Goal: Task Accomplishment & Management: Complete application form

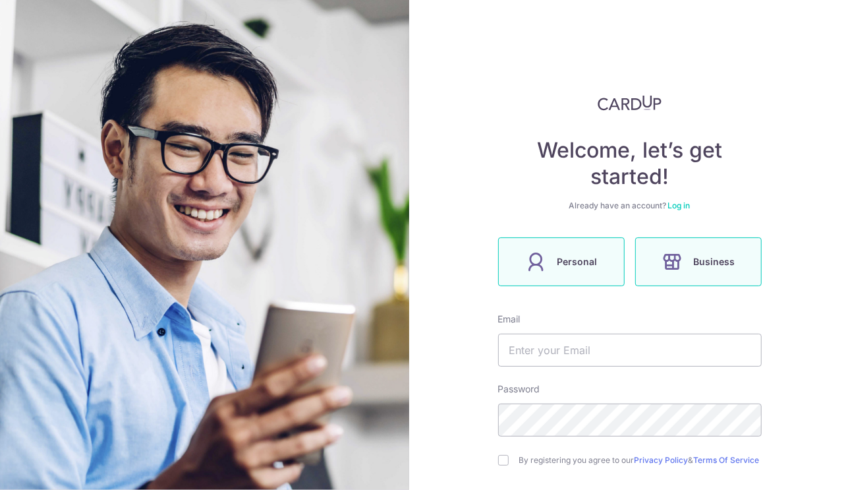
click at [544, 262] on label "Personal" at bounding box center [561, 261] width 127 height 49
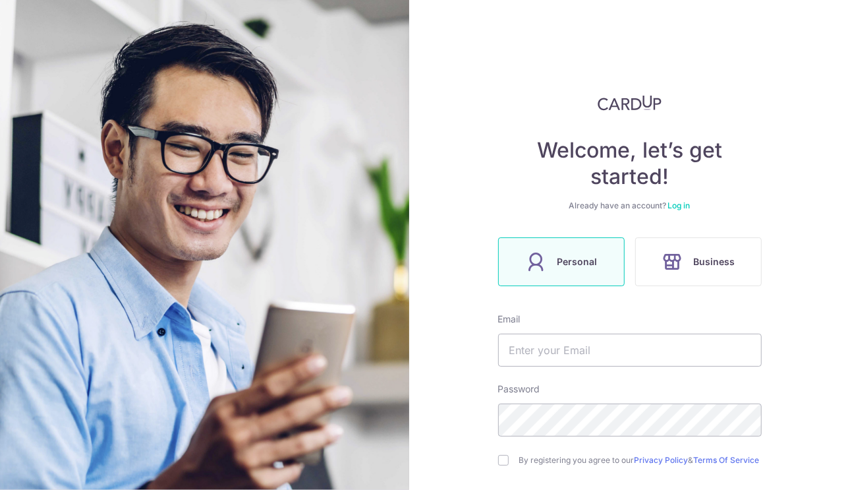
scroll to position [127, 0]
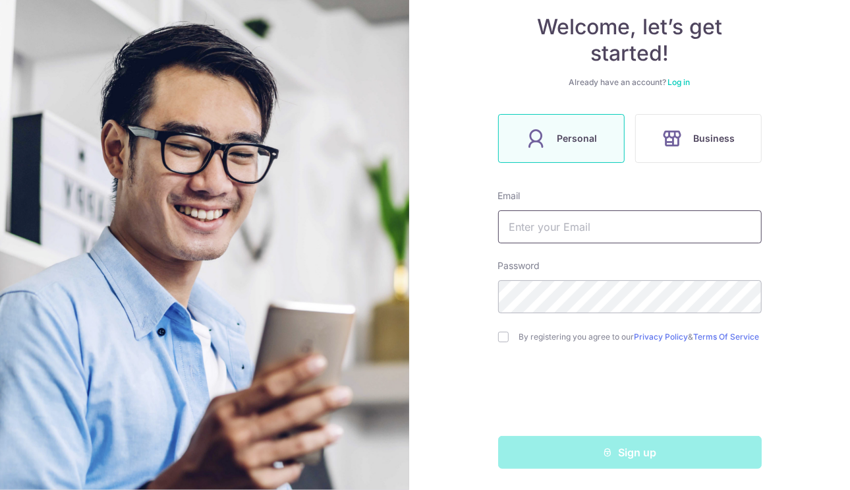
click at [705, 221] on input "text" at bounding box center [630, 226] width 264 height 33
click at [676, 227] on input "card@" at bounding box center [630, 226] width 264 height 33
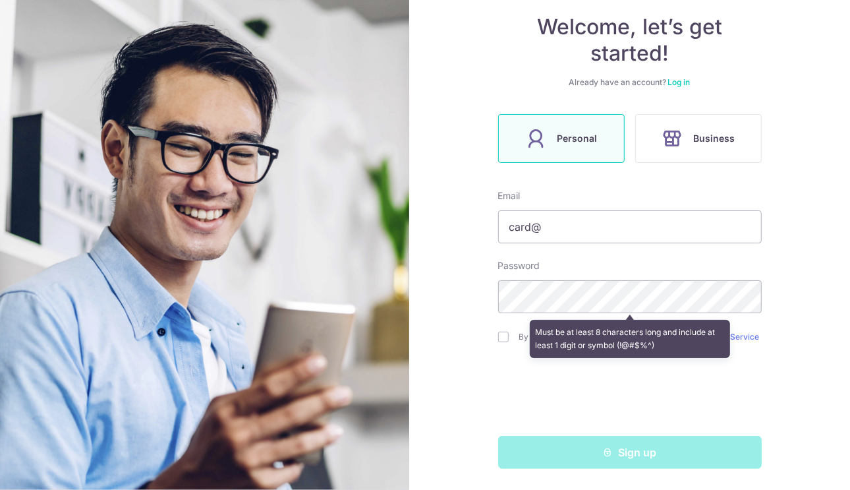
click at [662, 259] on div "Password Must be at least 8 characters long and include at least 1 digit or sym…" at bounding box center [630, 286] width 264 height 54
click at [668, 223] on input "card@" at bounding box center [630, 226] width 264 height 33
drag, startPoint x: 696, startPoint y: 228, endPoint x: 601, endPoint y: 225, distance: 95.6
click at [601, 225] on input "card@juzdevit.comZxvb2356!!" at bounding box center [630, 226] width 264 height 33
type input "[EMAIL_ADDRESS][DOMAIN_NAME]"
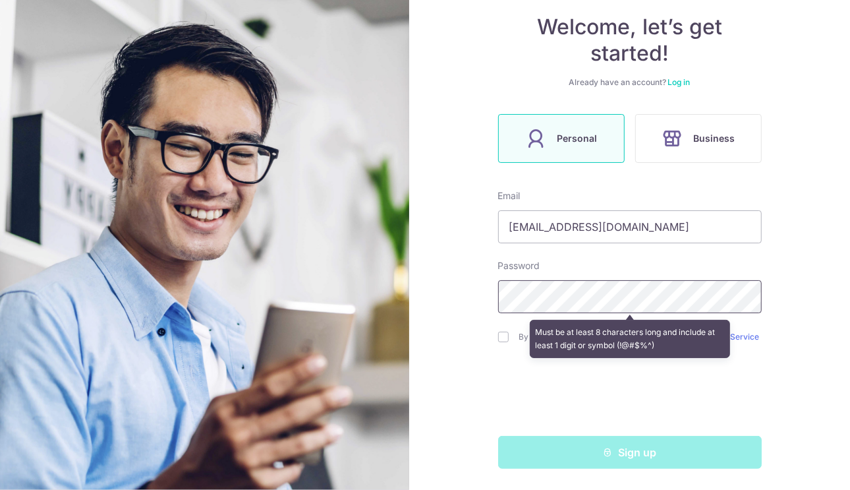
click at [460, 275] on div "Welcome, let’s get started! Already have an account? Log in Personal Business E…" at bounding box center [629, 245] width 441 height 490
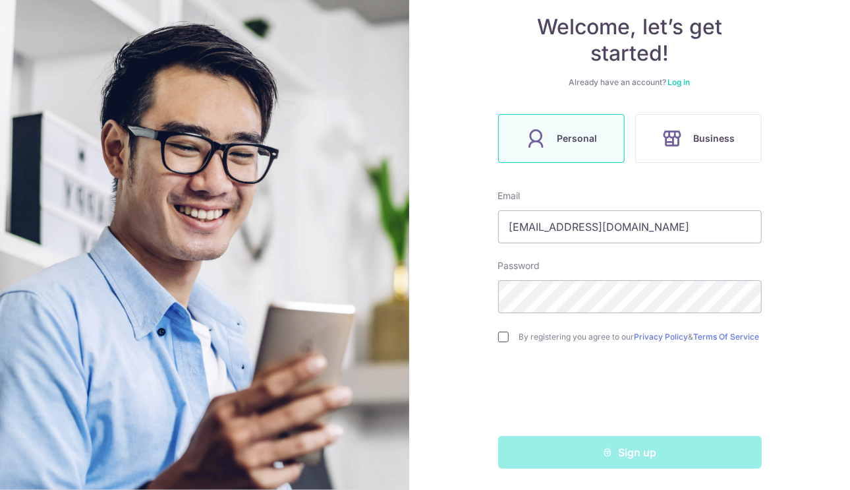
click at [501, 337] on input "checkbox" at bounding box center [503, 336] width 11 height 11
checkbox input "true"
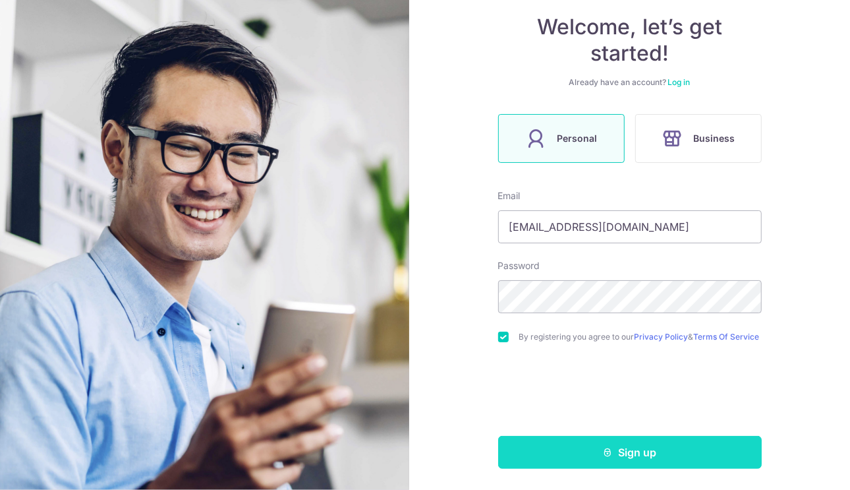
click at [622, 455] on button "Sign up" at bounding box center [630, 452] width 264 height 33
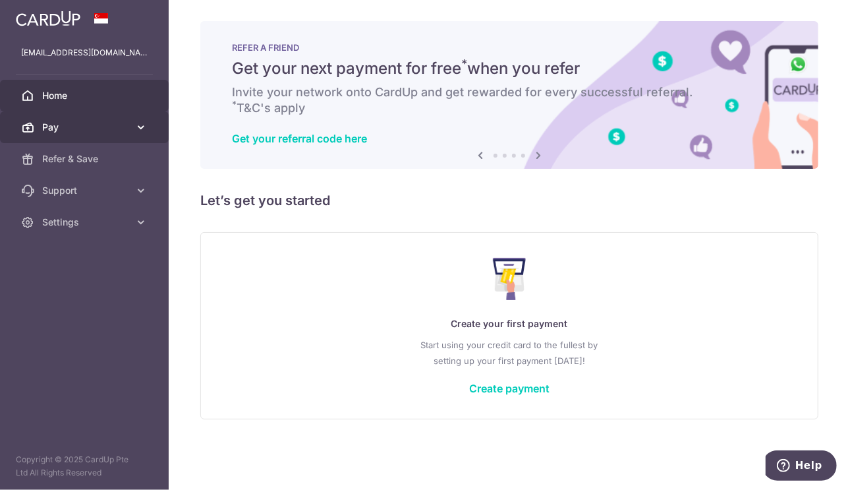
click at [143, 126] on icon at bounding box center [140, 127] width 13 height 13
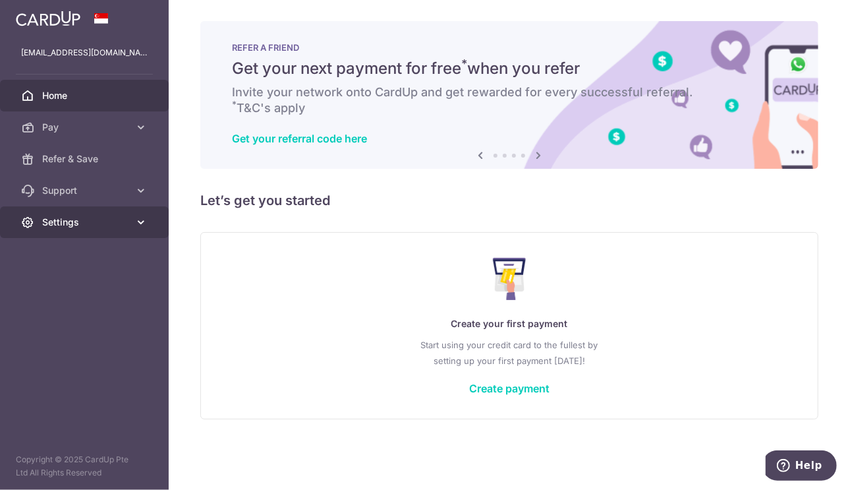
click at [140, 221] on icon at bounding box center [140, 221] width 13 height 13
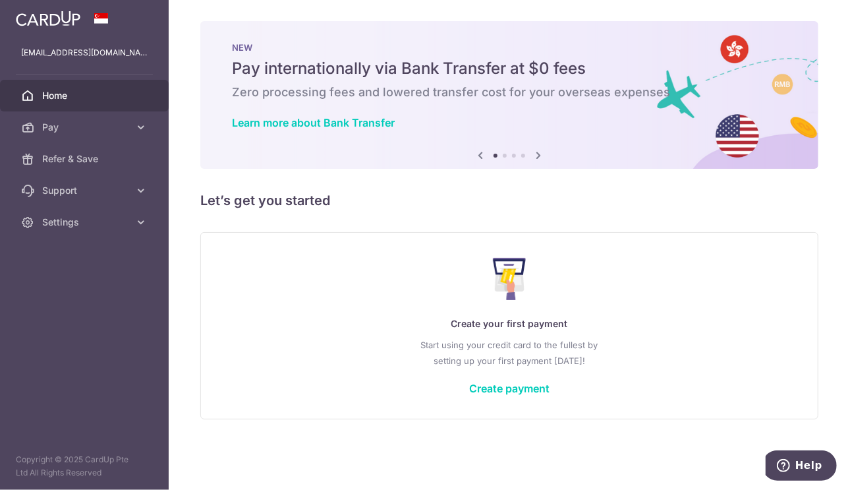
click at [538, 154] on icon at bounding box center [538, 155] width 16 height 16
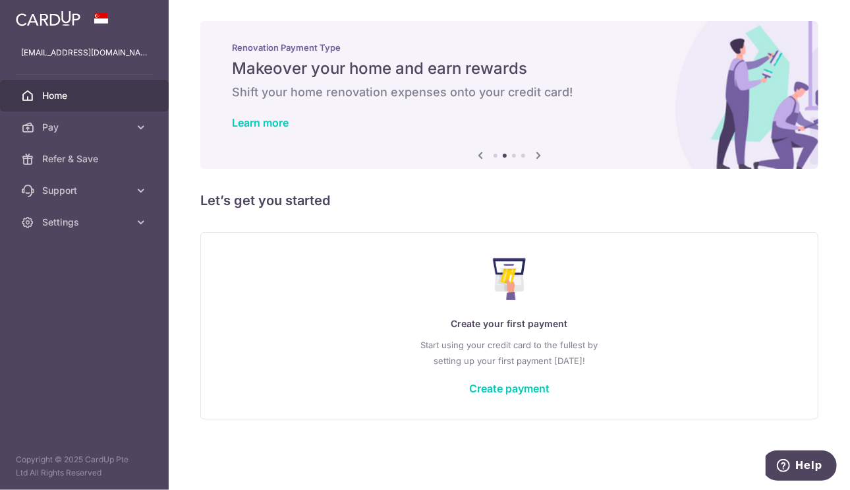
click at [538, 154] on icon at bounding box center [538, 155] width 16 height 16
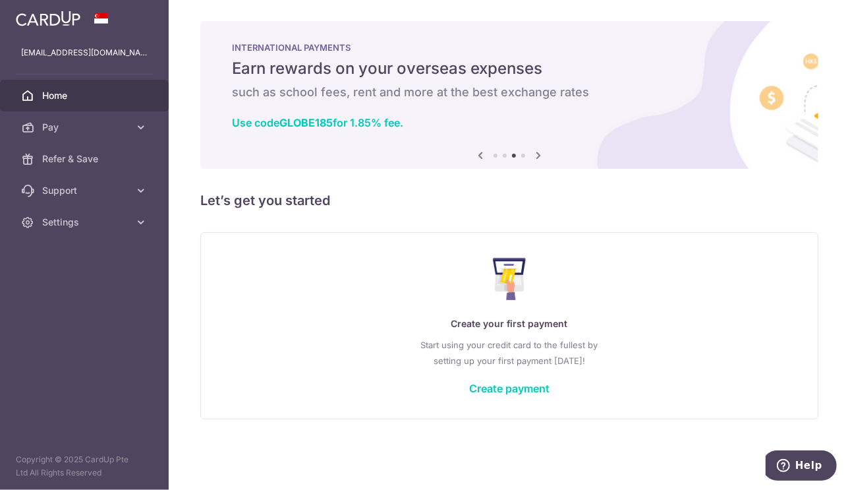
click at [482, 154] on icon at bounding box center [480, 155] width 16 height 16
click at [123, 194] on span "Support" at bounding box center [85, 190] width 87 height 13
click at [508, 386] on link "Create payment" at bounding box center [509, 388] width 80 height 13
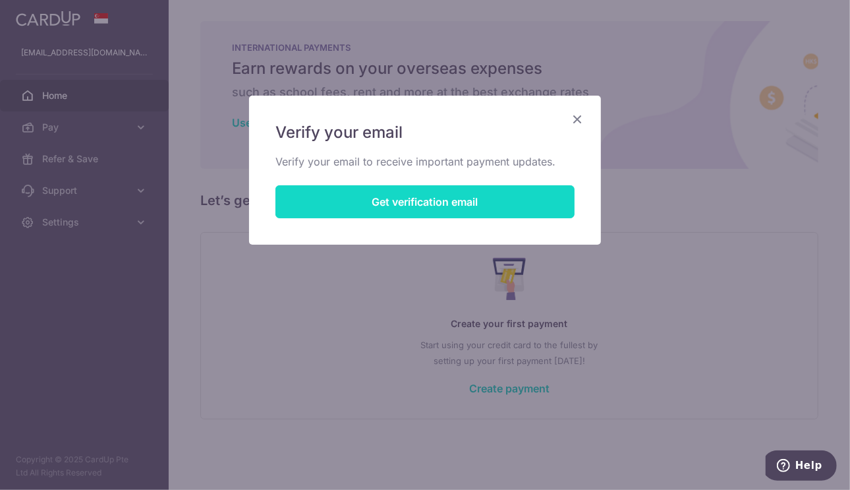
click at [436, 209] on button "Get verification email" at bounding box center [424, 201] width 299 height 33
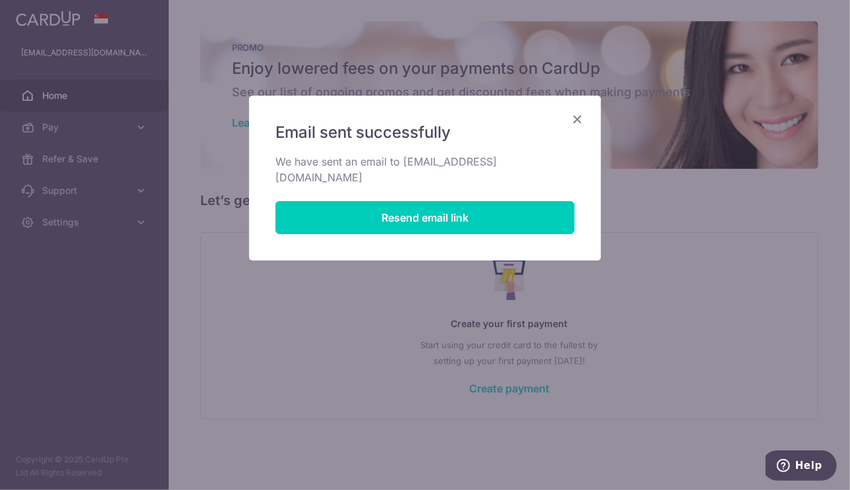
click at [578, 117] on icon "Close" at bounding box center [577, 119] width 16 height 16
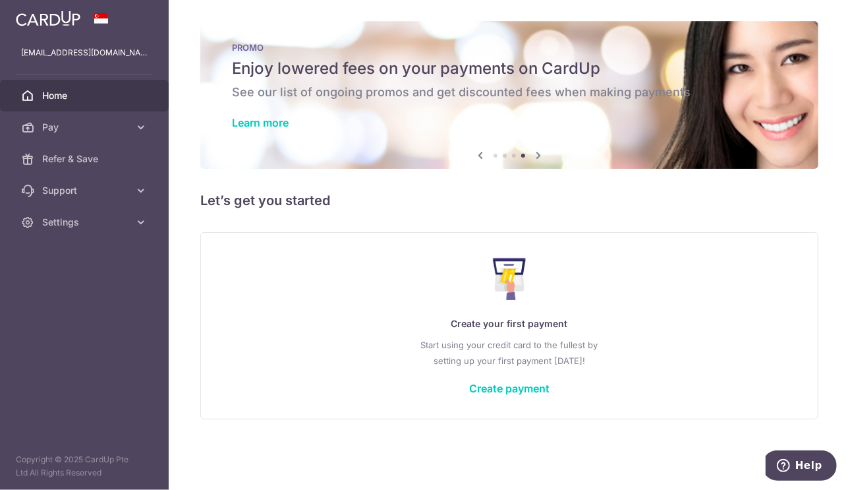
click at [539, 157] on icon at bounding box center [538, 155] width 16 height 16
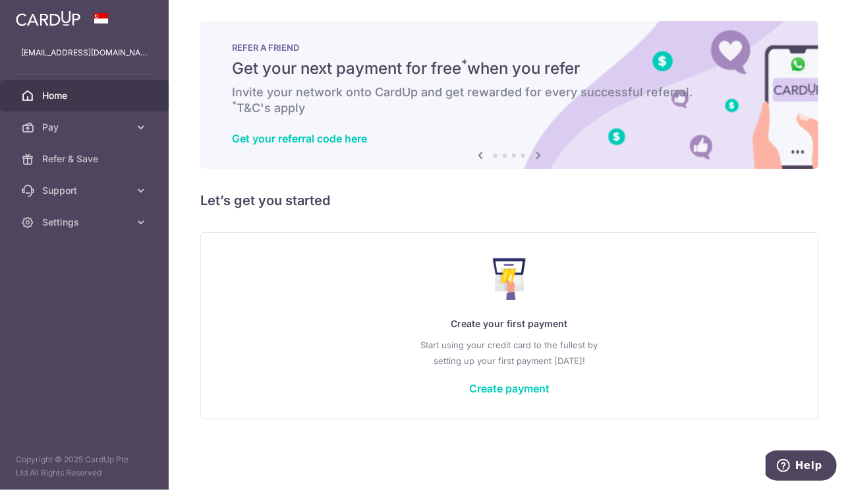
click at [539, 157] on icon at bounding box center [538, 155] width 16 height 16
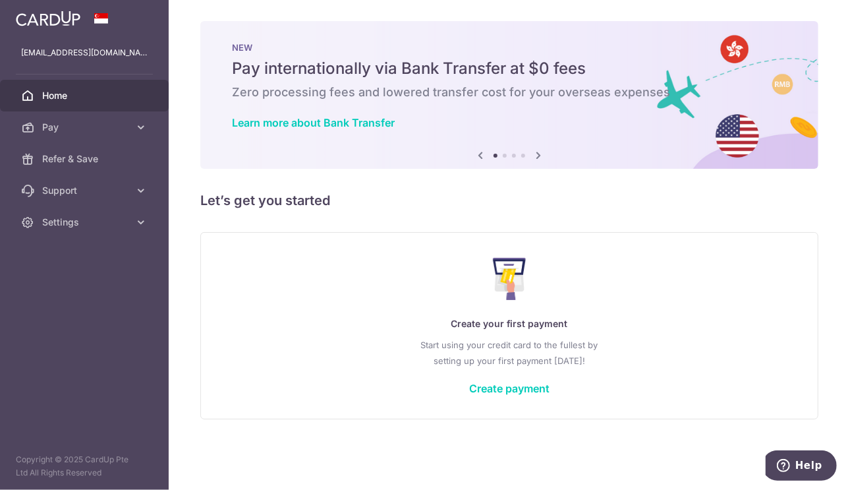
click at [539, 157] on icon at bounding box center [538, 155] width 16 height 16
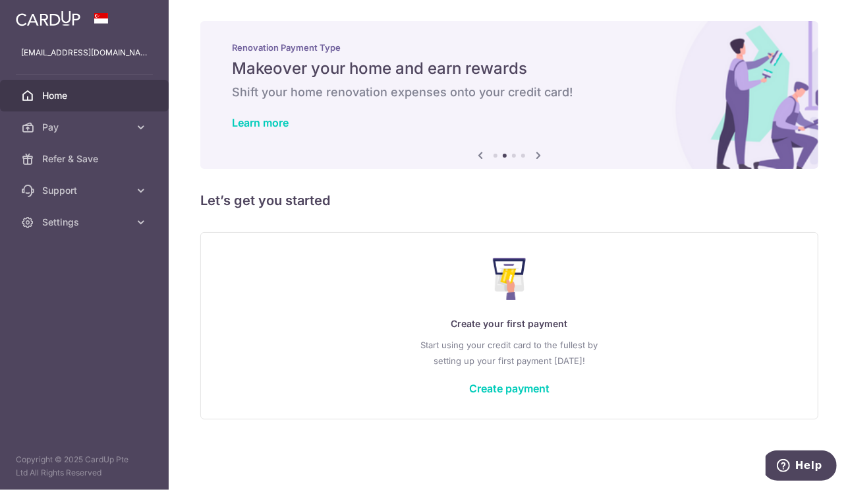
click at [539, 157] on icon at bounding box center [538, 155] width 16 height 16
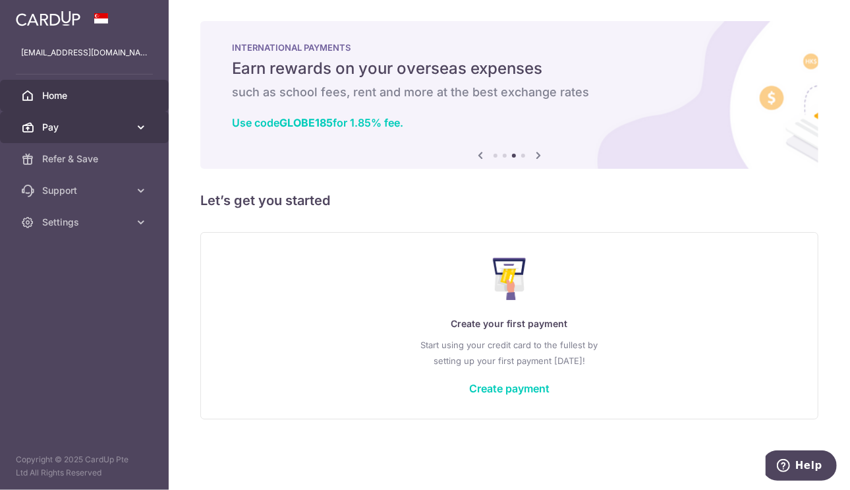
click at [145, 117] on link "Pay" at bounding box center [84, 127] width 169 height 32
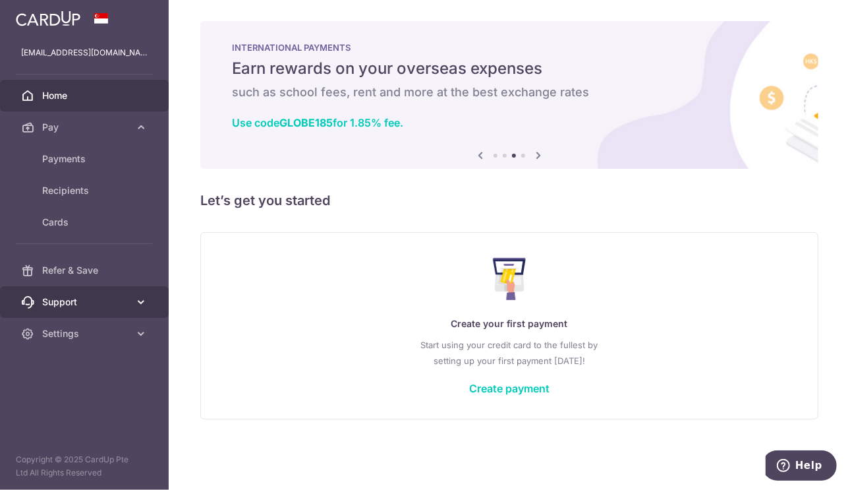
click at [128, 289] on link "Support" at bounding box center [84, 302] width 169 height 32
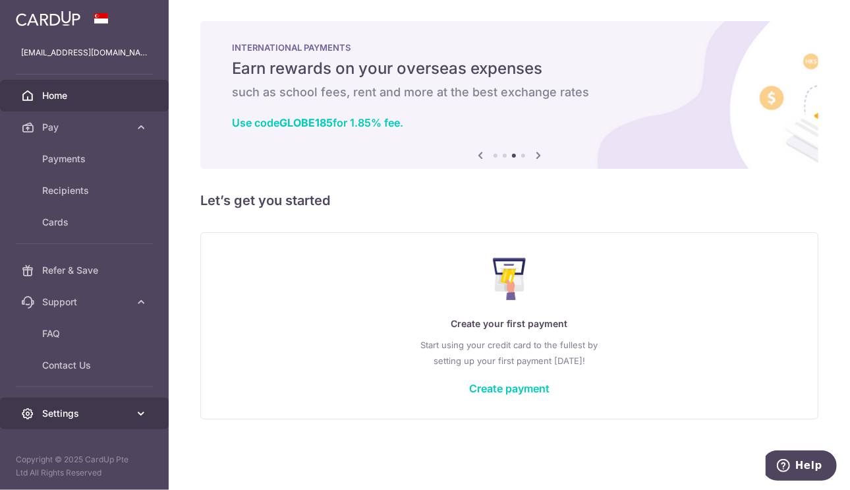
click at [134, 410] on link "Settings" at bounding box center [84, 413] width 169 height 32
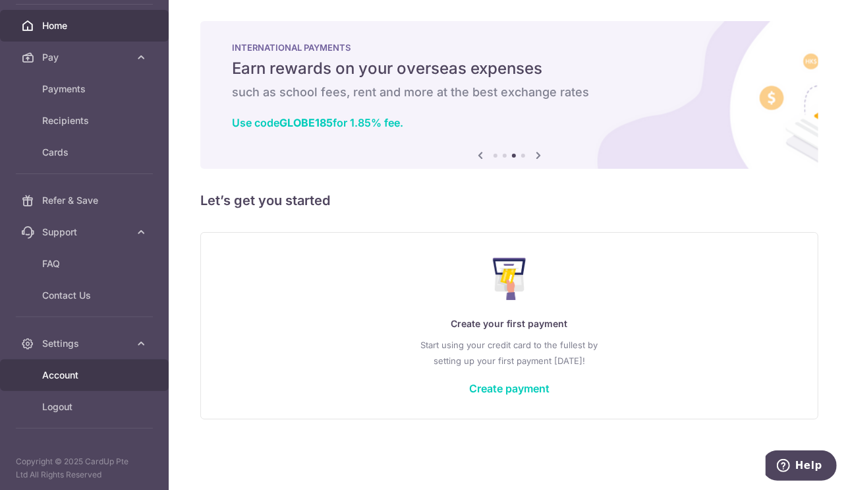
click at [110, 368] on span "Account" at bounding box center [85, 374] width 87 height 13
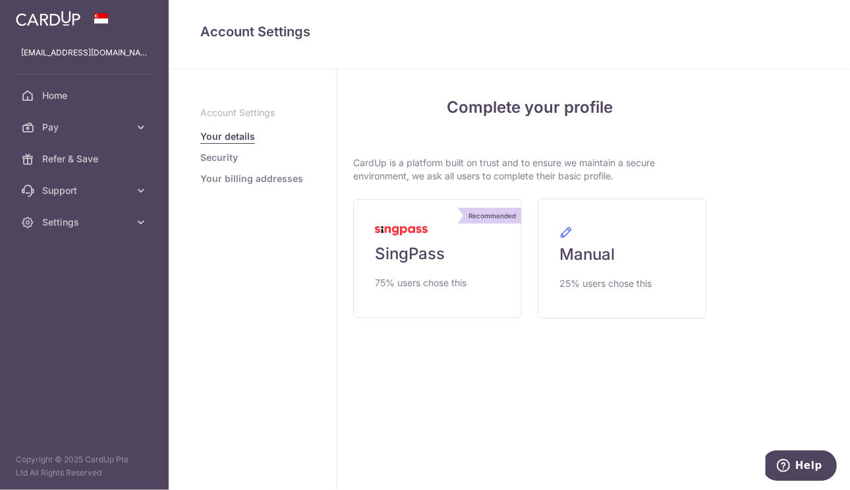
click at [204, 159] on link "Security" at bounding box center [219, 157] width 38 height 13
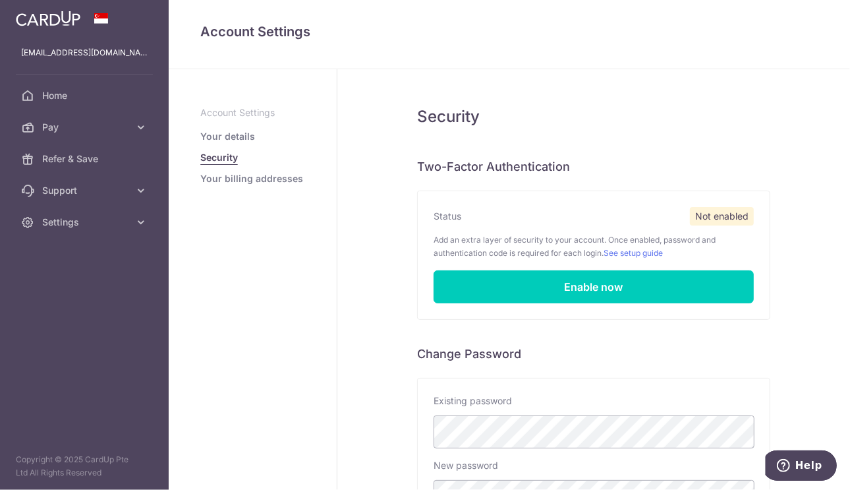
click at [210, 142] on link "Your details" at bounding box center [227, 136] width 55 height 13
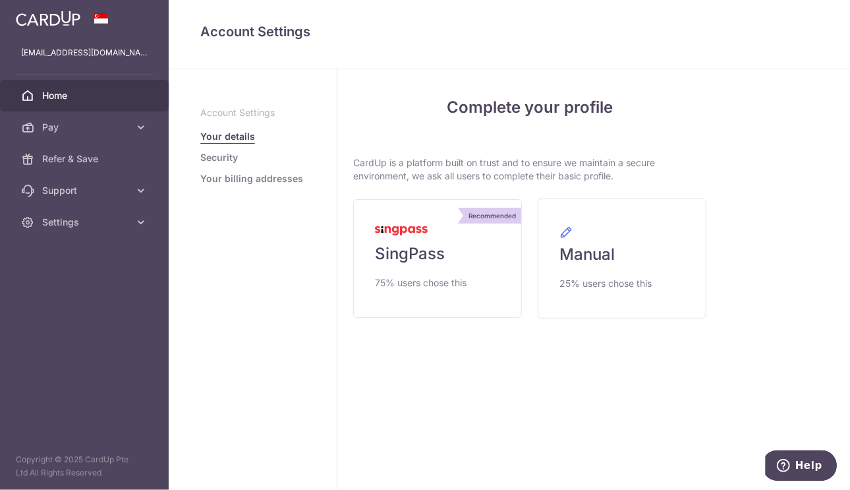
click at [72, 103] on link "Home" at bounding box center [84, 96] width 169 height 32
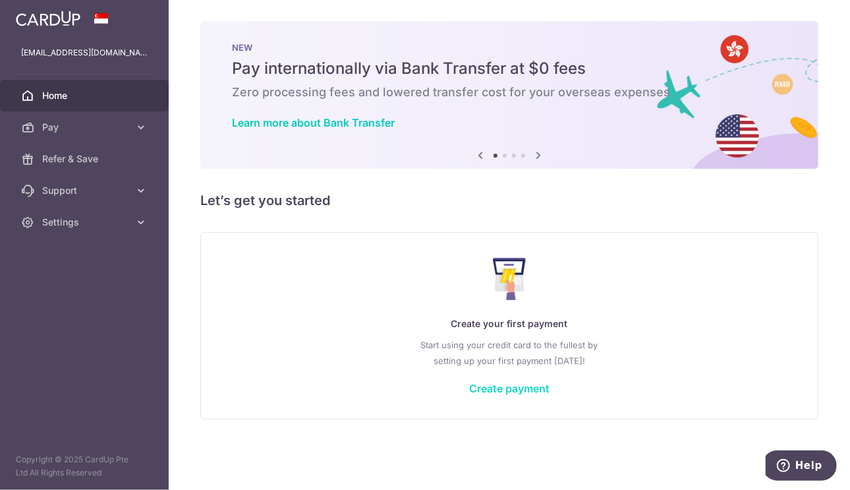
click at [488, 389] on link "Create payment" at bounding box center [509, 388] width 80 height 13
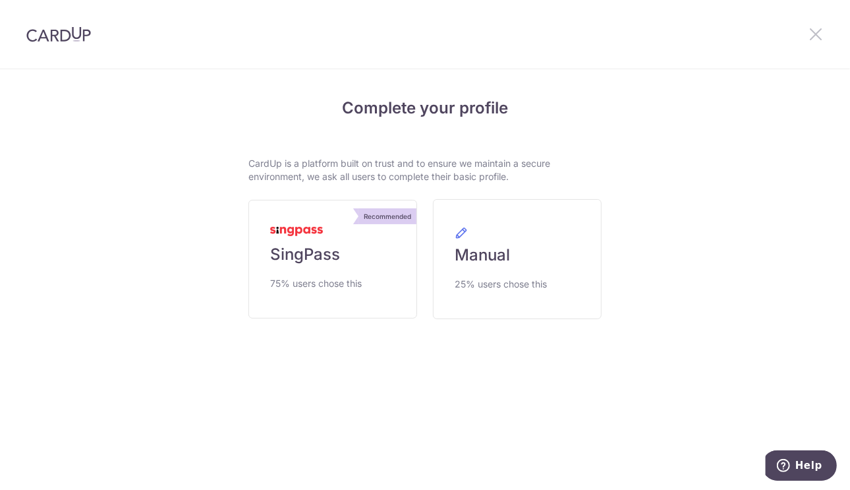
click at [818, 30] on icon at bounding box center [816, 34] width 16 height 16
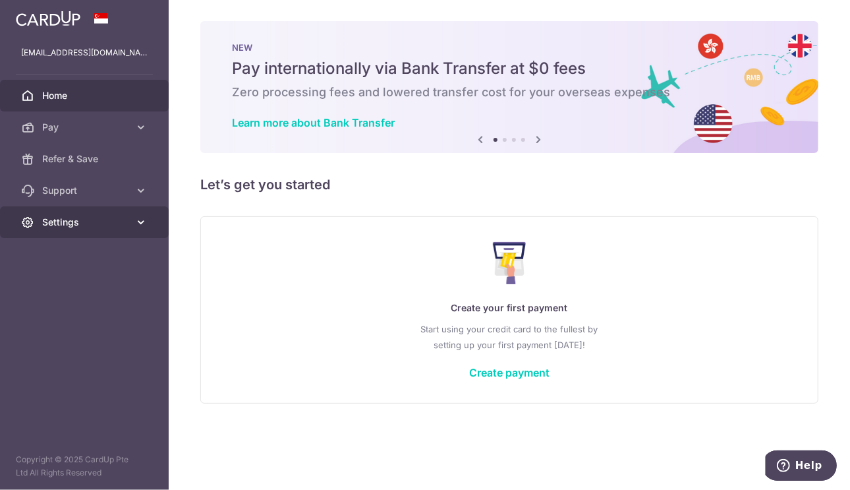
click at [107, 228] on link "Settings" at bounding box center [84, 222] width 169 height 32
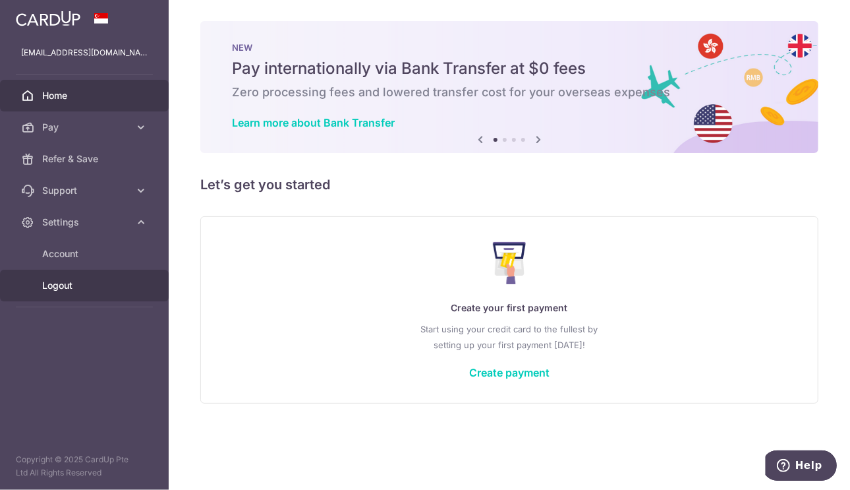
click at [74, 287] on span "Logout" at bounding box center [85, 285] width 87 height 13
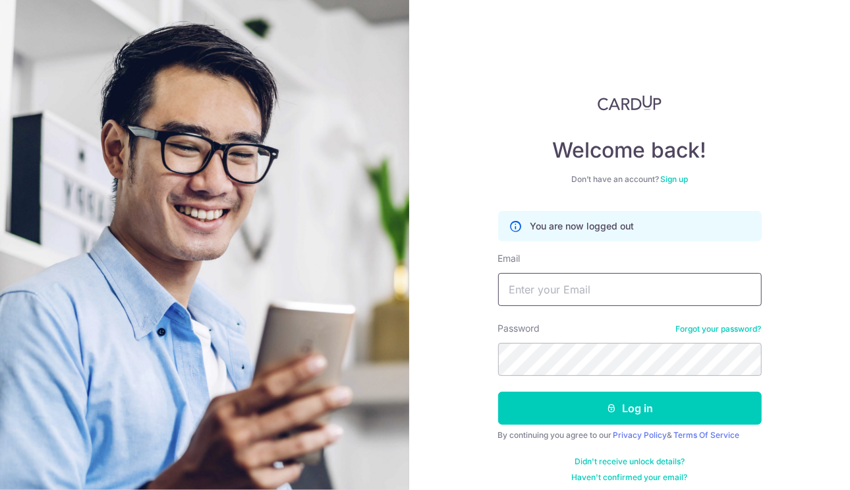
click at [598, 281] on input "Email" at bounding box center [630, 289] width 264 height 33
type input "[EMAIL_ADDRESS][DOMAIN_NAME]"
click at [498, 391] on button "Log in" at bounding box center [630, 407] width 264 height 33
